Goal: Task Accomplishment & Management: Use online tool/utility

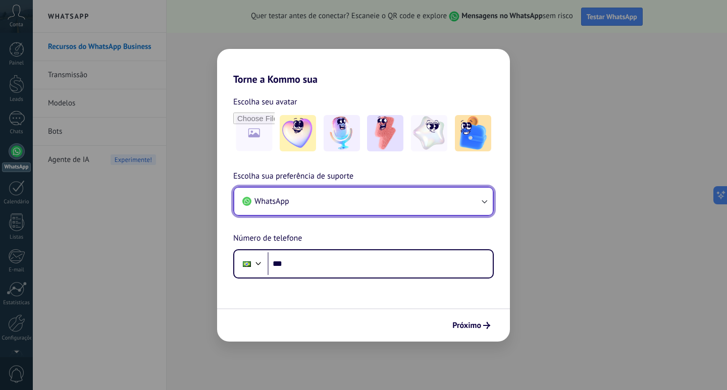
click at [350, 213] on button "WhatsApp" at bounding box center [363, 201] width 259 height 27
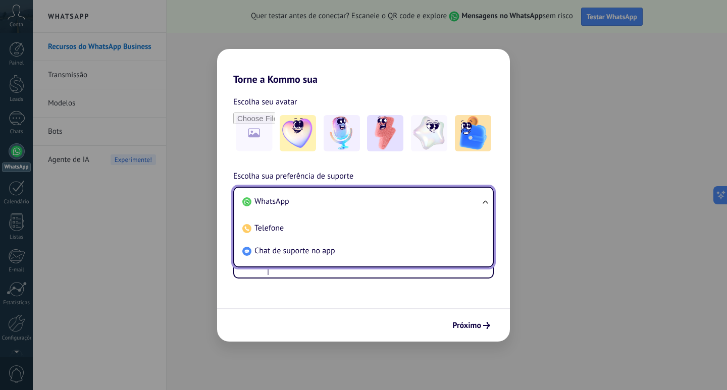
click at [263, 197] on span "WhatsApp" at bounding box center [272, 201] width 35 height 10
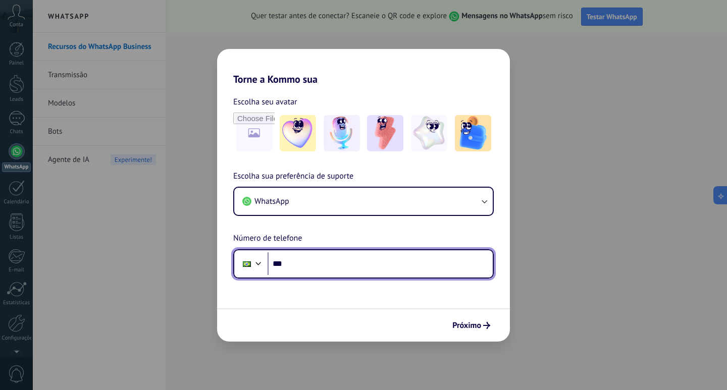
click at [342, 265] on input "***" at bounding box center [380, 263] width 225 height 23
type input "**********"
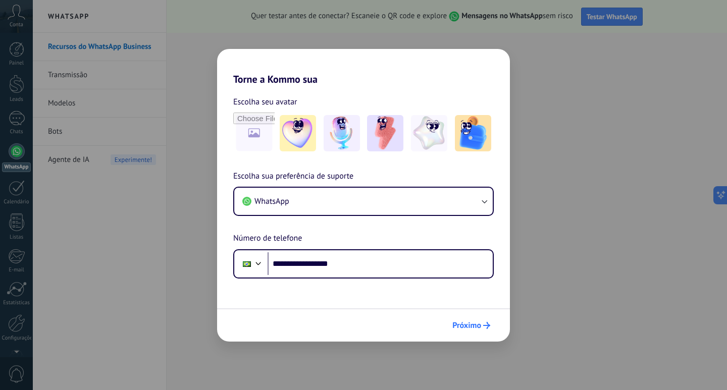
click at [476, 323] on span "Próximo" at bounding box center [466, 325] width 29 height 7
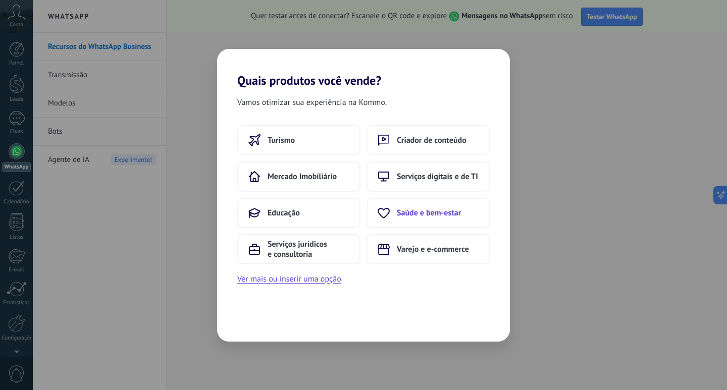
click at [416, 219] on button "Saúde e bem-estar" at bounding box center [428, 213] width 123 height 30
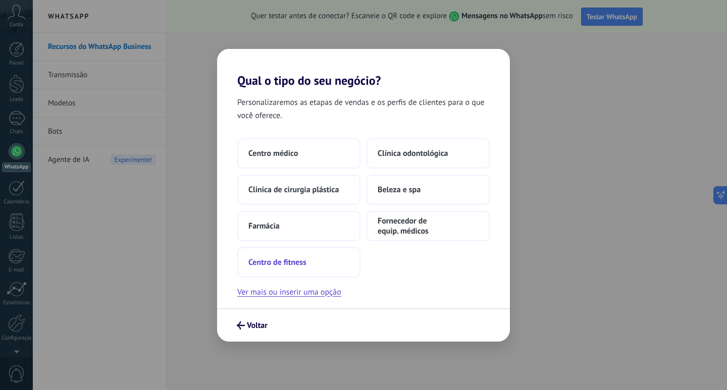
click at [289, 269] on button "Centro de fitness" at bounding box center [298, 262] width 123 height 30
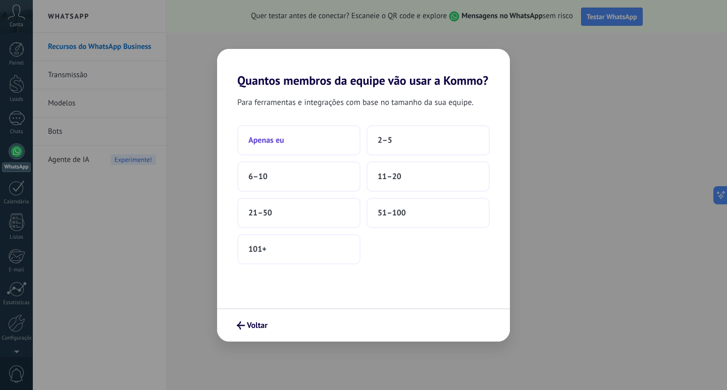
click at [294, 142] on button "Apenas eu" at bounding box center [298, 140] width 123 height 30
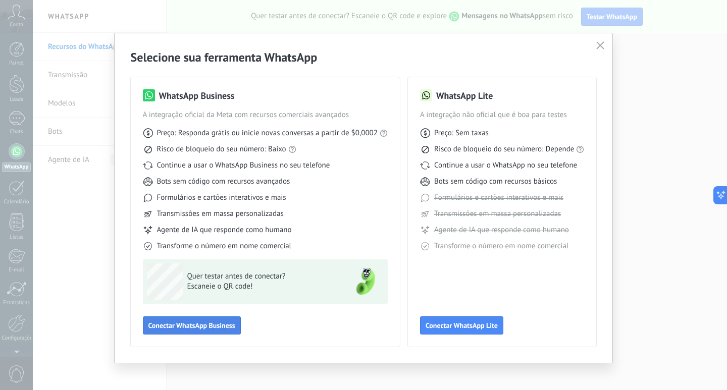
click at [214, 323] on span "Conectar WhatsApp Business" at bounding box center [191, 325] width 87 height 7
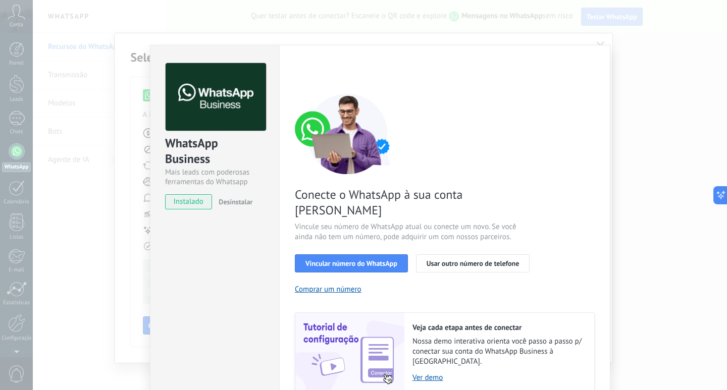
scroll to position [25, 0]
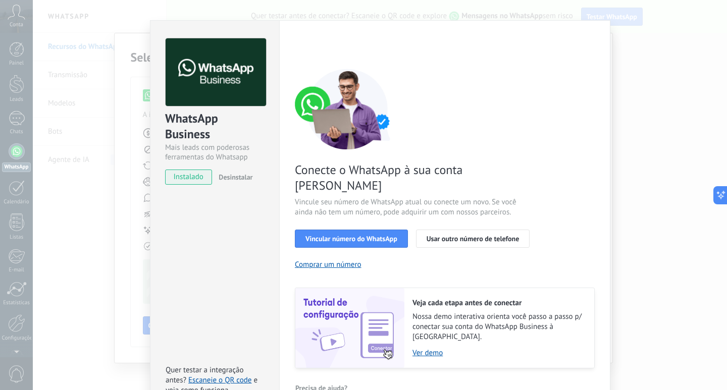
drag, startPoint x: 580, startPoint y: 112, endPoint x: 577, endPoint y: 55, distance: 56.6
click at [582, 111] on div "Conecte o WhatsApp à sua conta Kommo Vincule seu número de WhatsApp atual ou co…" at bounding box center [445, 219] width 300 height 300
